Goal: Information Seeking & Learning: Find specific fact

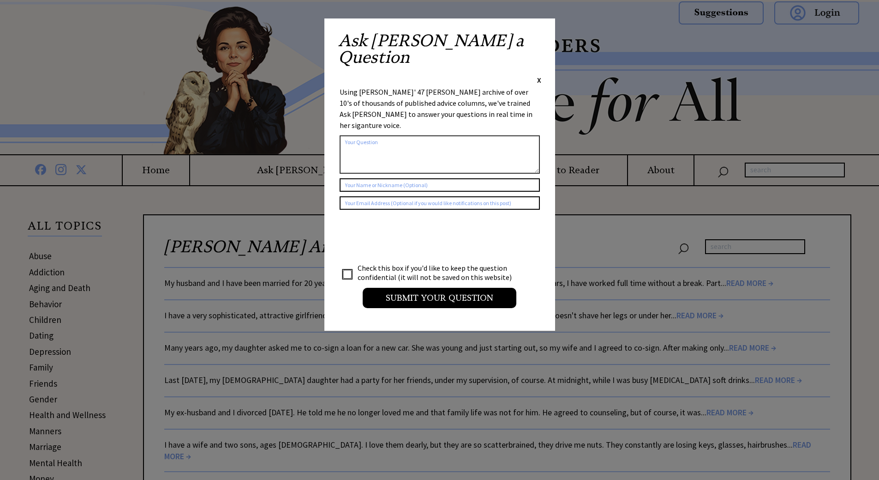
click at [372, 135] on textarea at bounding box center [440, 154] width 200 height 38
click at [541, 75] on span "X" at bounding box center [539, 79] width 4 height 9
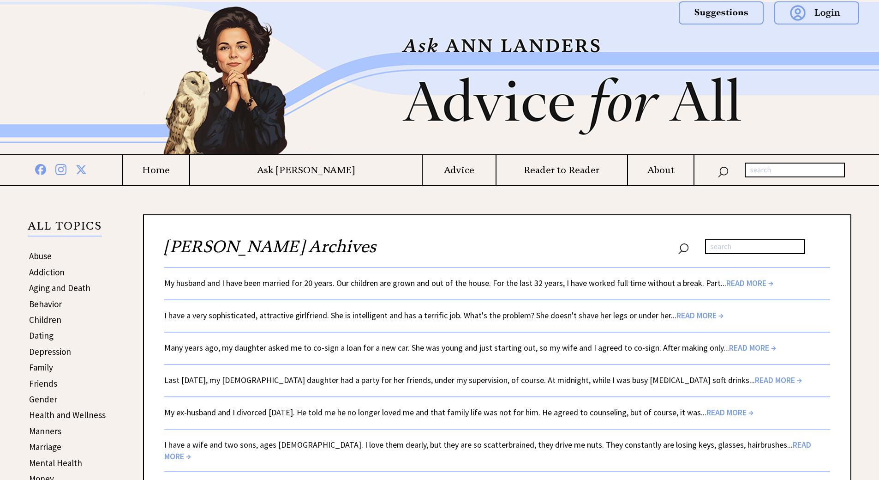
click at [762, 172] on input "text" at bounding box center [795, 169] width 100 height 15
paste input ""Avoid my wasted life, warns reader, 65, who never left home.""
drag, startPoint x: 764, startPoint y: 169, endPoint x: 730, endPoint y: 172, distance: 33.8
click at [729, 171] on div ""Avoid my wasted life, warns reader, 65, who never left home."" at bounding box center [782, 169] width 175 height 15
click at [750, 169] on input ""Avoid my wasted life, warns reader, 65, who never left home."" at bounding box center [795, 169] width 100 height 15
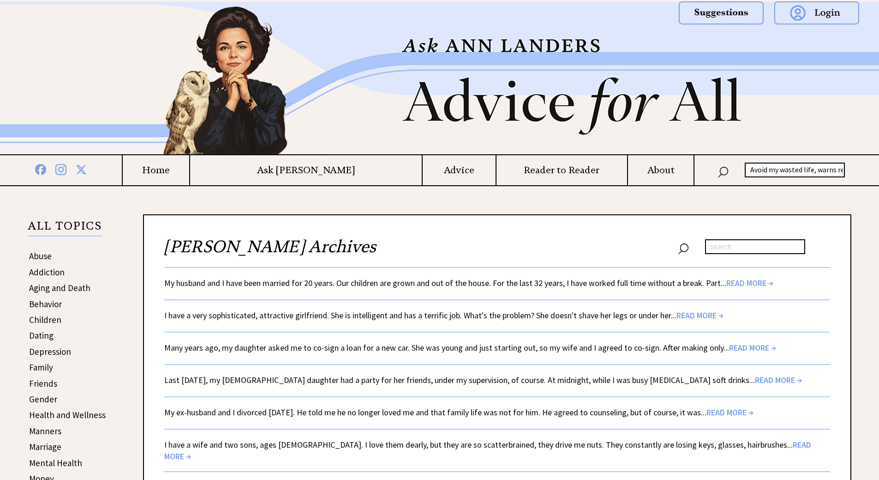
scroll to position [0, 105]
drag, startPoint x: 771, startPoint y: 169, endPoint x: 868, endPoint y: 167, distance: 96.5
click at [868, 167] on div "Avoid my wasted life, warns reader, 65, who never left home."" at bounding box center [782, 169] width 175 height 15
click at [830, 171] on input "Avoid my wasted life, warns reader, 65, who never left home."" at bounding box center [795, 169] width 100 height 15
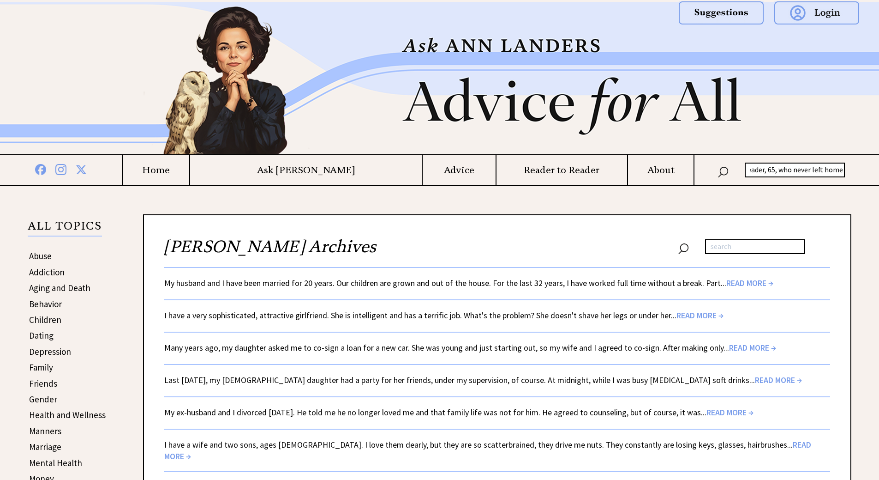
type input "Avoid my wasted life, warns reader, 65, who never left home"
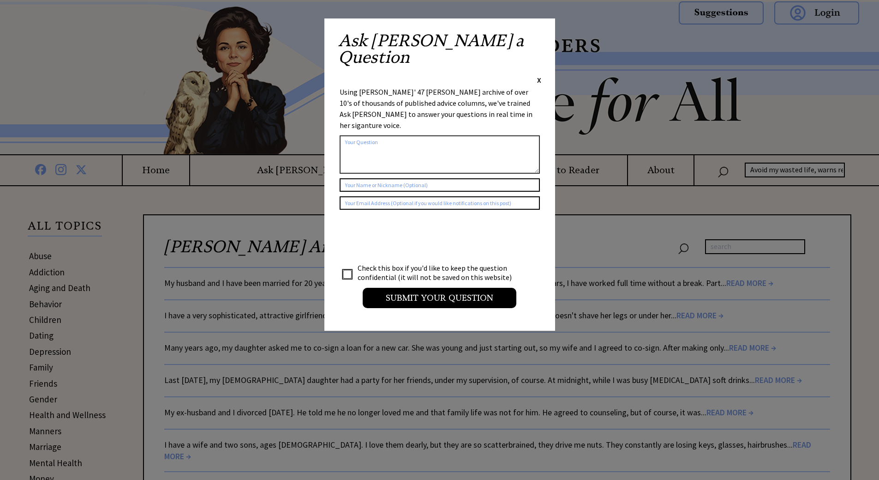
click at [534, 36] on div "Ask Ann a Question X" at bounding box center [439, 58] width 203 height 53
click at [539, 75] on span "X" at bounding box center [539, 79] width 4 height 9
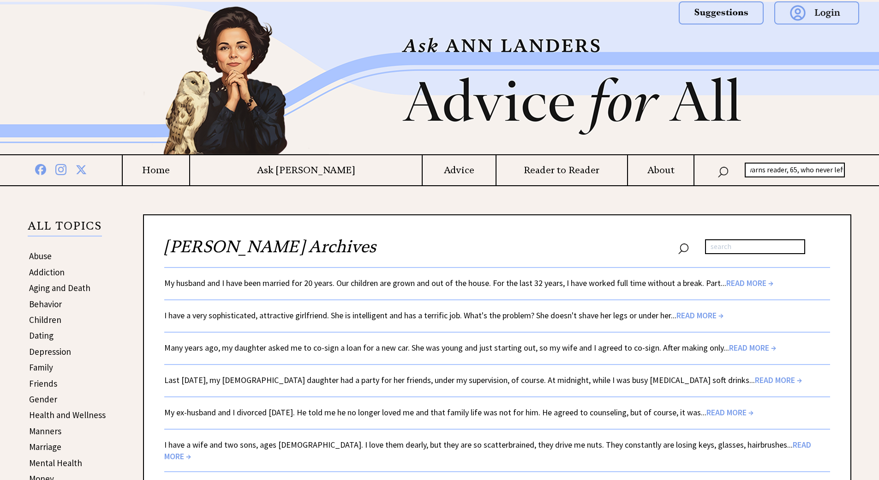
scroll to position [0, 101]
drag, startPoint x: 751, startPoint y: 170, endPoint x: 850, endPoint y: 170, distance: 99.2
click at [850, 170] on div "Avoid my wasted life, warns reader, 65, who never left home" at bounding box center [782, 169] width 175 height 15
click at [732, 246] on input "text" at bounding box center [755, 246] width 100 height 15
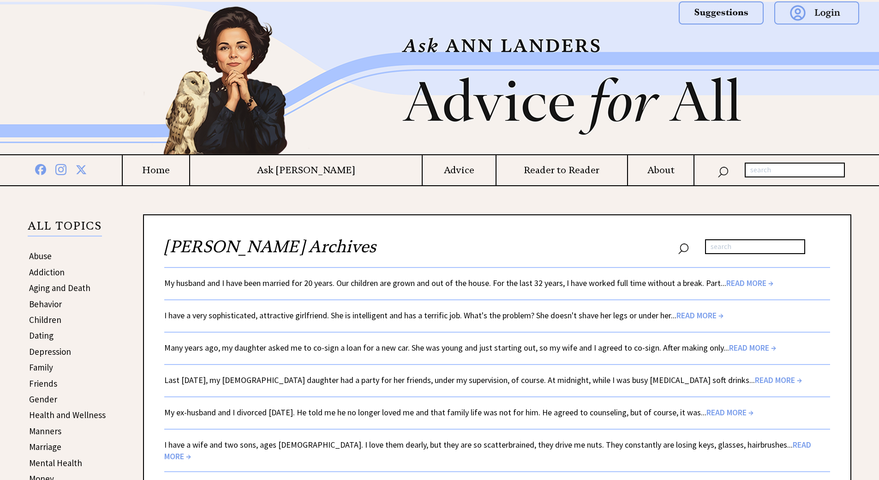
paste input "Avoid my wasted life, warns reader, 65, who never left home"
type input "Avoid my wasted life, warns reader, 65, who never left home"
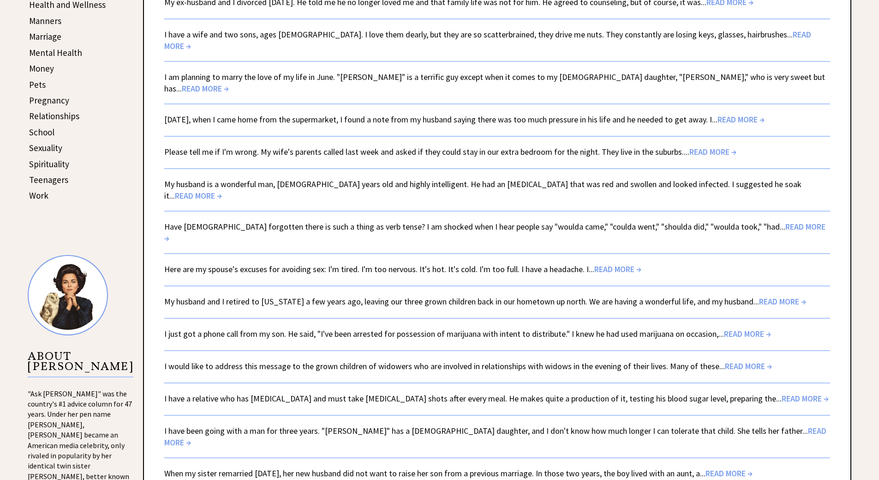
scroll to position [395, 0]
